Goal: Find specific page/section: Find specific page/section

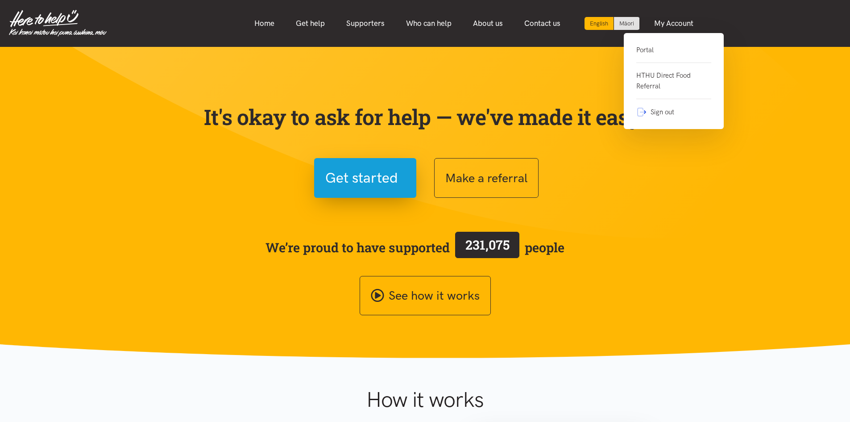
click at [663, 48] on link "Portal" at bounding box center [673, 54] width 75 height 18
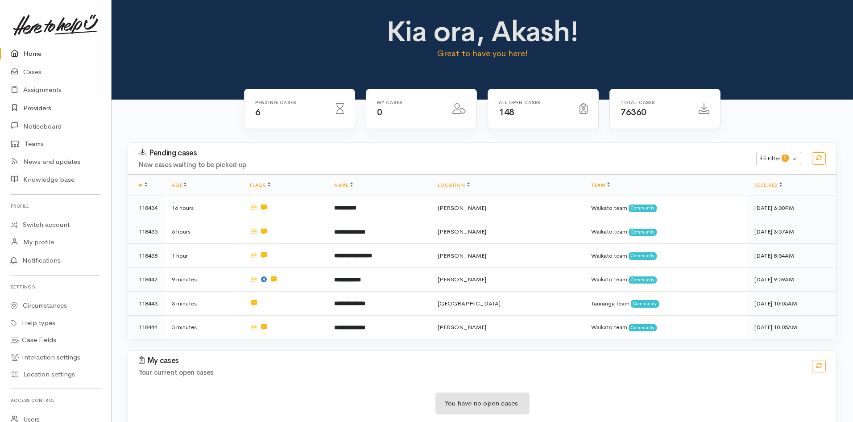
click at [56, 103] on link "Providers" at bounding box center [55, 108] width 111 height 18
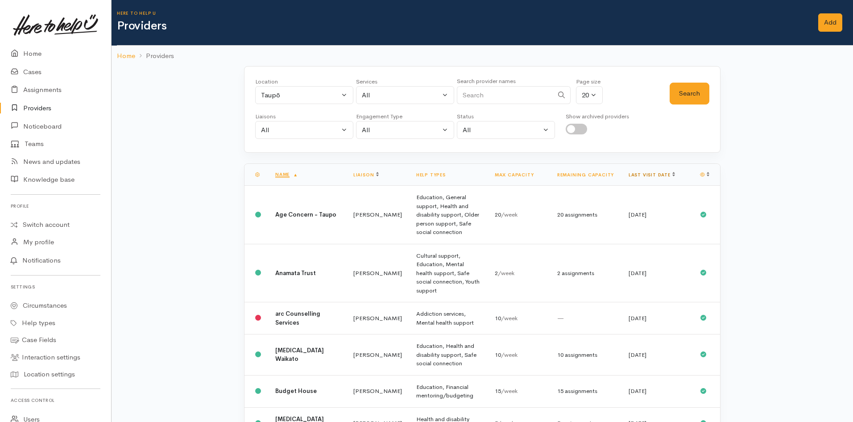
click at [669, 173] on link "Last visit date" at bounding box center [652, 175] width 46 height 6
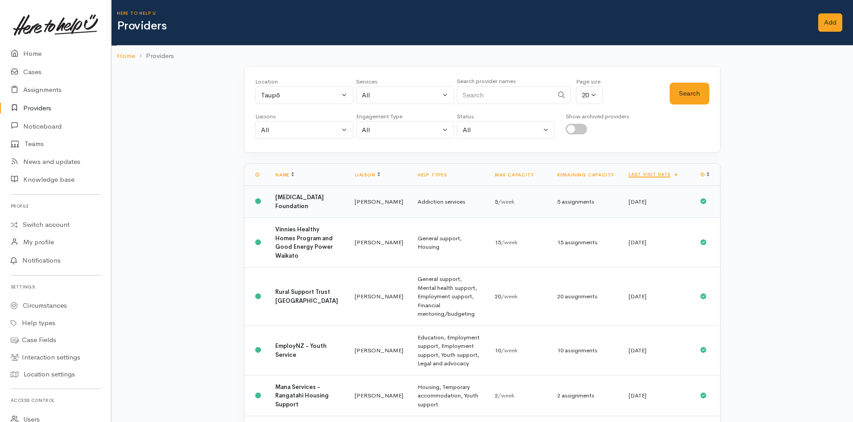
click at [279, 199] on b "[MEDICAL_DATA] Foundation" at bounding box center [299, 201] width 49 height 17
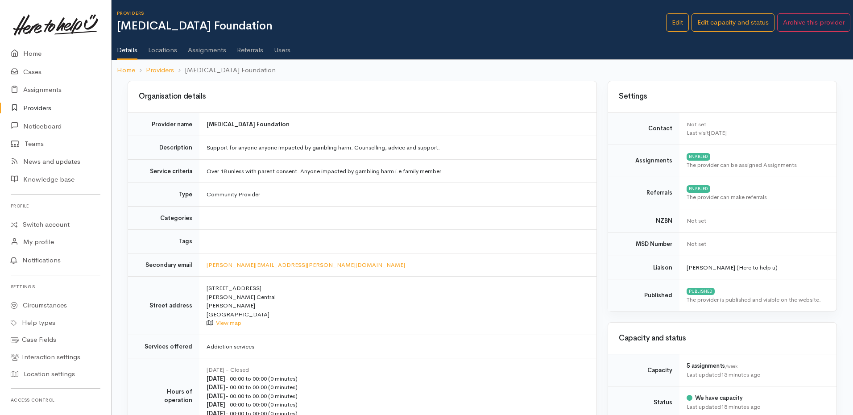
click at [283, 52] on link "Users" at bounding box center [282, 46] width 17 height 25
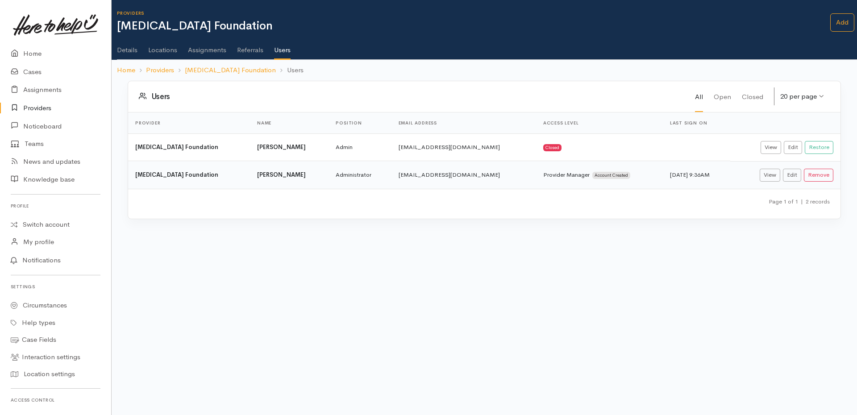
drag, startPoint x: 262, startPoint y: 178, endPoint x: 330, endPoint y: 170, distance: 68.3
click at [329, 170] on td "Michelle Paenga" at bounding box center [289, 175] width 79 height 28
copy b "Michelle Paenga"
drag, startPoint x: 463, startPoint y: 290, endPoint x: 439, endPoint y: 295, distance: 24.8
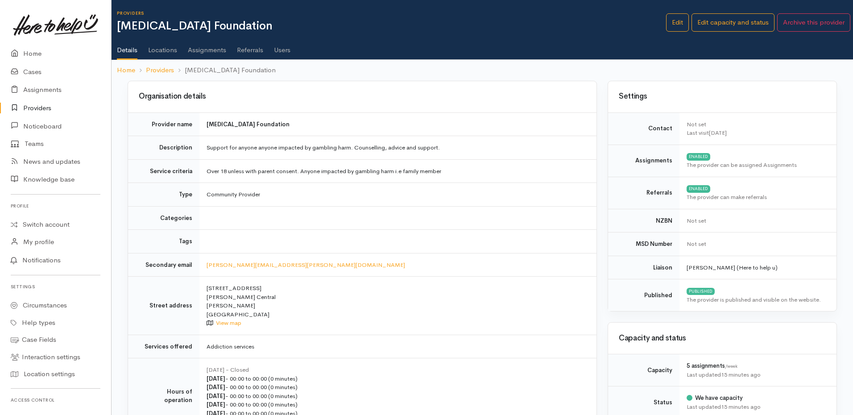
click at [176, 76] on ol "Home Providers Problem Gambling Foundation" at bounding box center [482, 70] width 731 height 21
click at [162, 69] on link "Providers" at bounding box center [160, 70] width 28 height 10
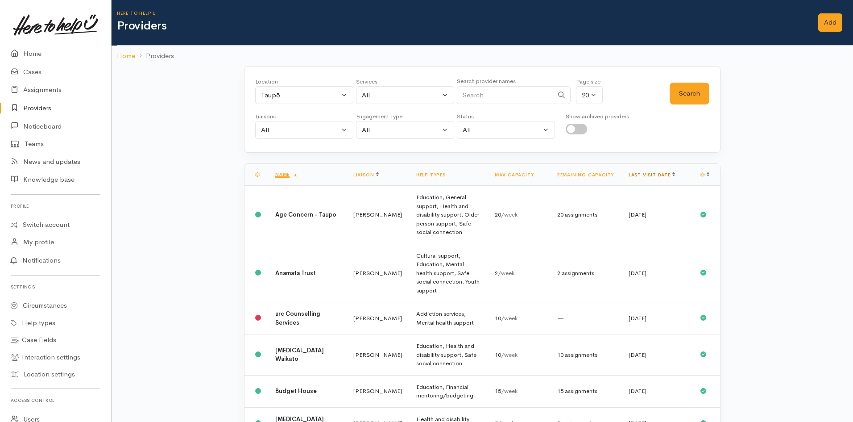
click at [659, 176] on link "Last visit date" at bounding box center [652, 175] width 46 height 6
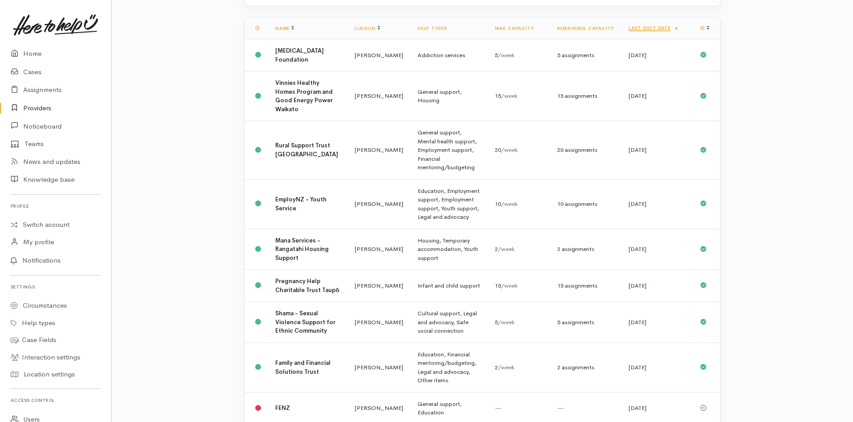
scroll to position [179, 0]
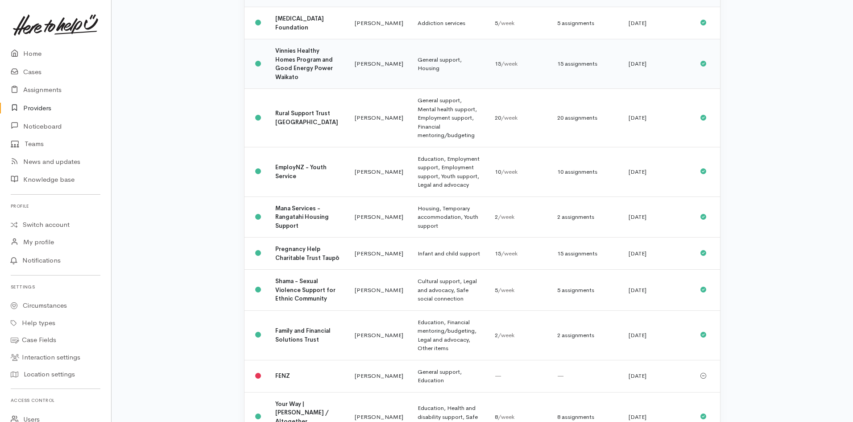
click at [605, 77] on td "15 assignments" at bounding box center [585, 64] width 71 height 50
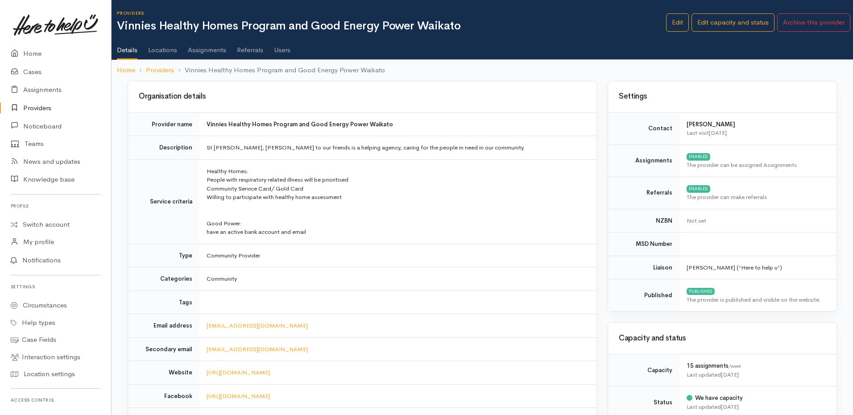
click at [281, 50] on link "Users" at bounding box center [282, 46] width 17 height 25
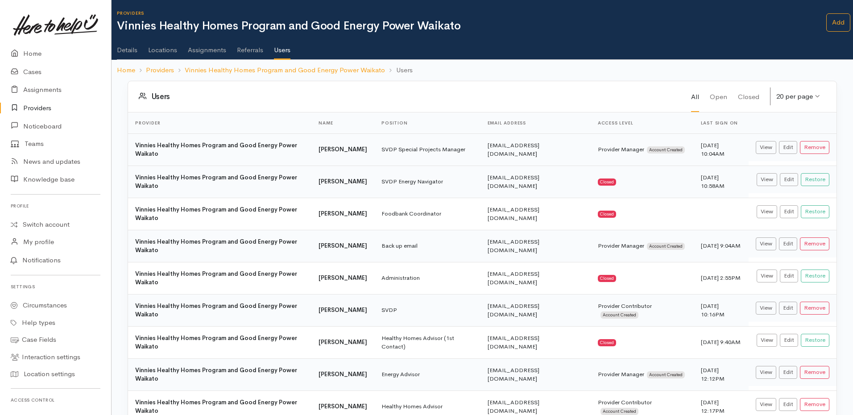
click at [481, 150] on td "office@svdpham.org.nz" at bounding box center [536, 149] width 110 height 32
click at [481, 151] on td "office@svdpham.org.nz" at bounding box center [536, 149] width 110 height 32
copy tr "office@svdpham.org.nz"
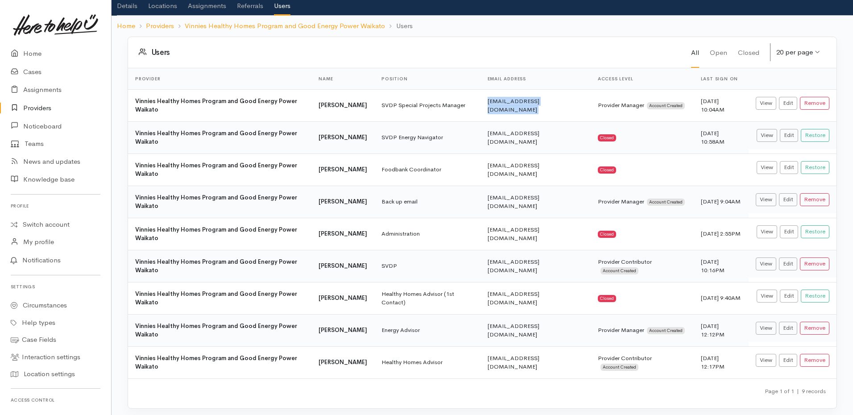
scroll to position [49, 0]
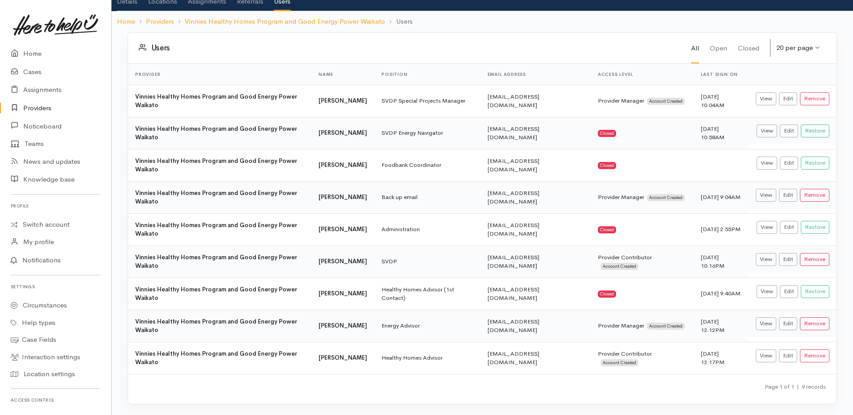
click at [484, 327] on td "info@goodpower.co.nz" at bounding box center [536, 326] width 110 height 32
copy tr "info@goodpower.co.nz"
click at [499, 200] on td "vinnieshamilton@gmail.com" at bounding box center [536, 197] width 110 height 32
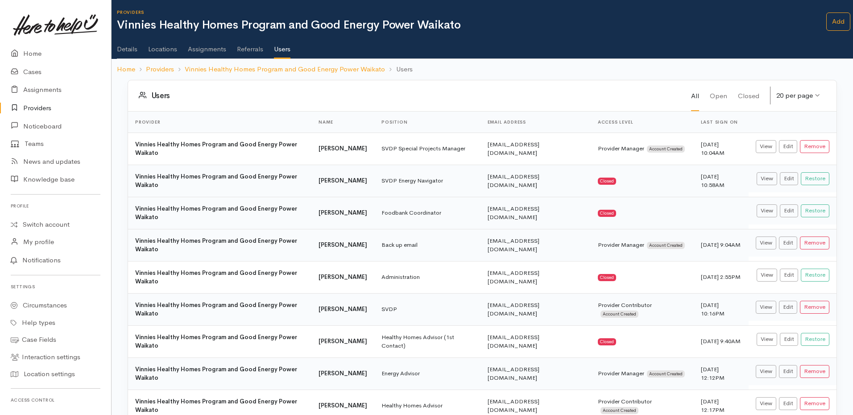
scroll to position [0, 0]
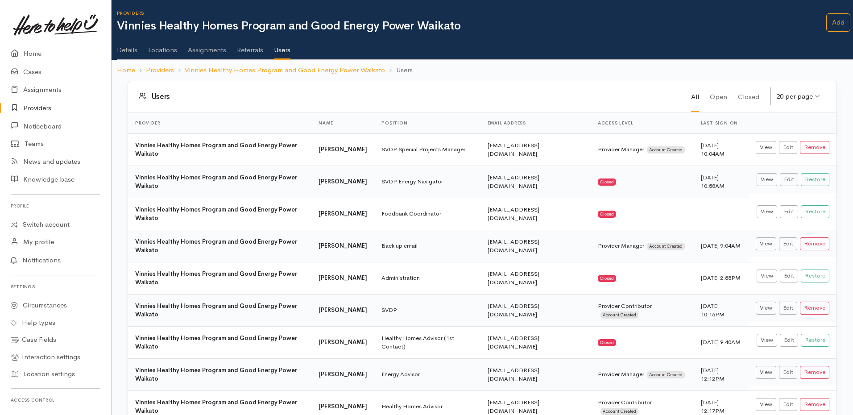
click at [540, 248] on td "vinnieshamilton@gmail.com" at bounding box center [536, 246] width 110 height 32
copy tr "vinnieshamilton@gmail.com"
drag, startPoint x: 651, startPoint y: 141, endPoint x: 632, endPoint y: 149, distance: 20.9
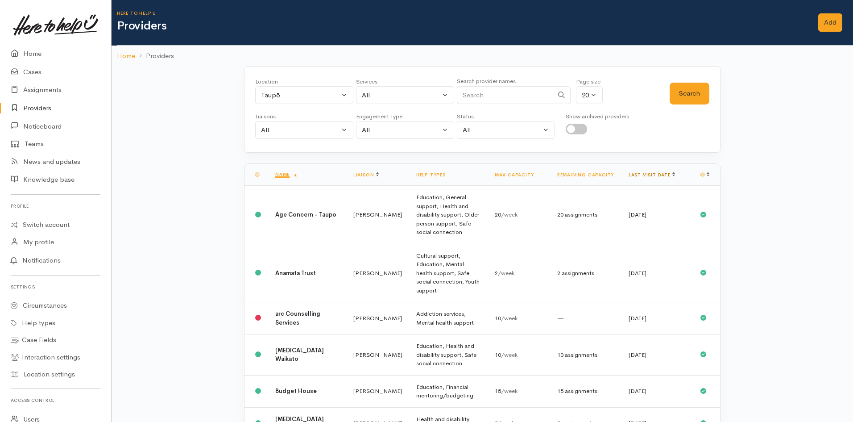
click at [660, 174] on link "Last visit date" at bounding box center [652, 175] width 46 height 6
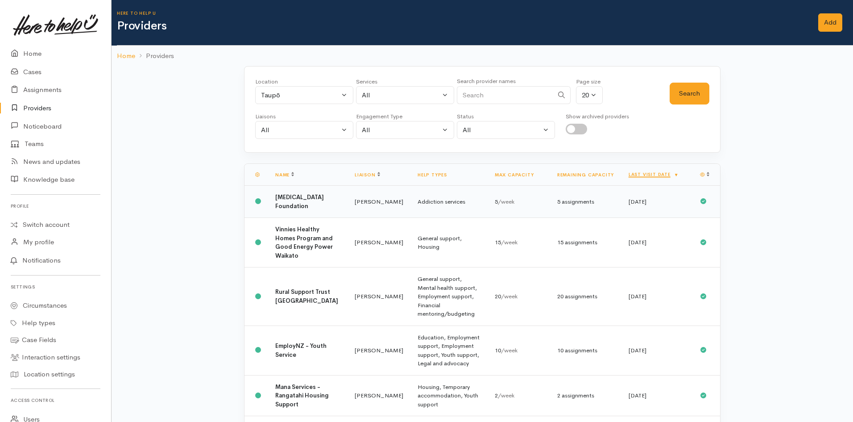
click at [295, 197] on b "[MEDICAL_DATA] Foundation" at bounding box center [299, 201] width 49 height 17
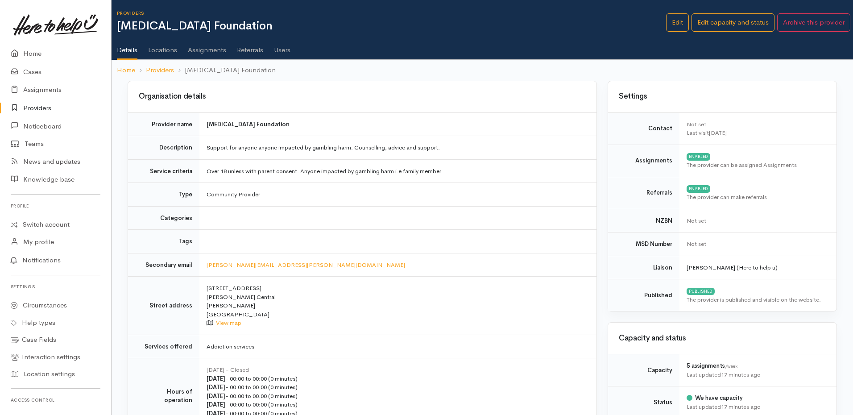
click at [280, 49] on link "Users" at bounding box center [282, 46] width 17 height 25
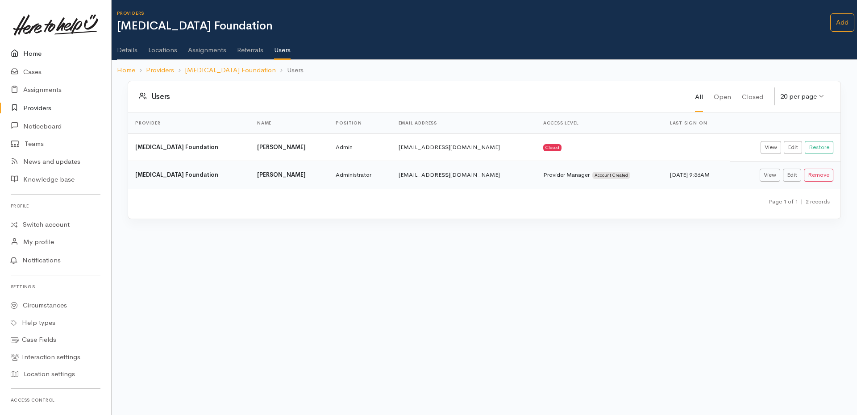
click at [28, 49] on link "Home" at bounding box center [55, 54] width 111 height 18
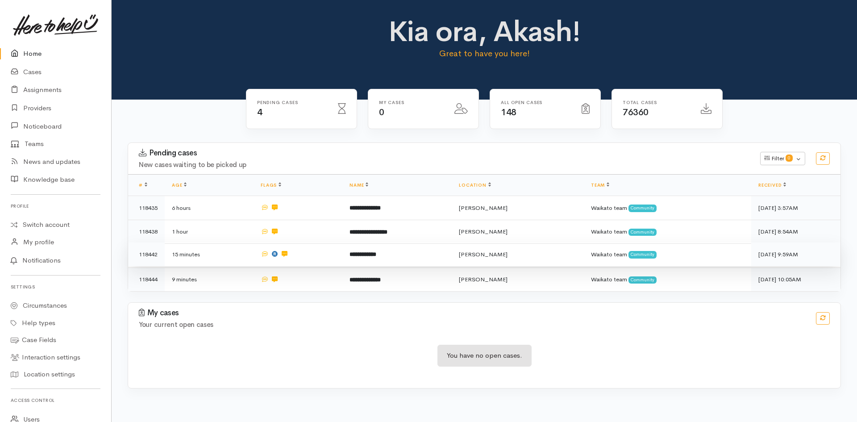
click at [420, 257] on td "**********" at bounding box center [396, 254] width 109 height 24
